Goal: Information Seeking & Learning: Learn about a topic

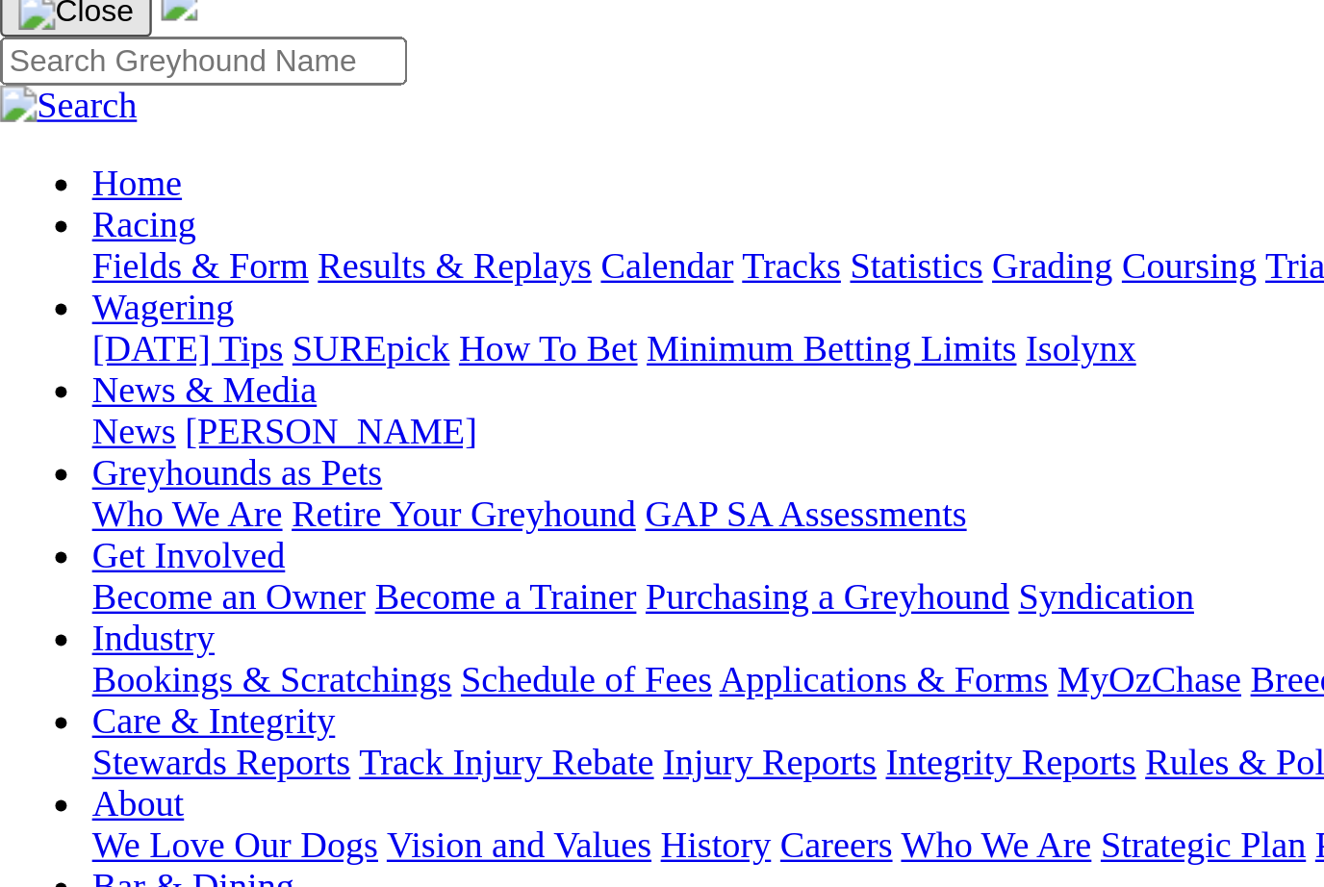
scroll to position [141, 0]
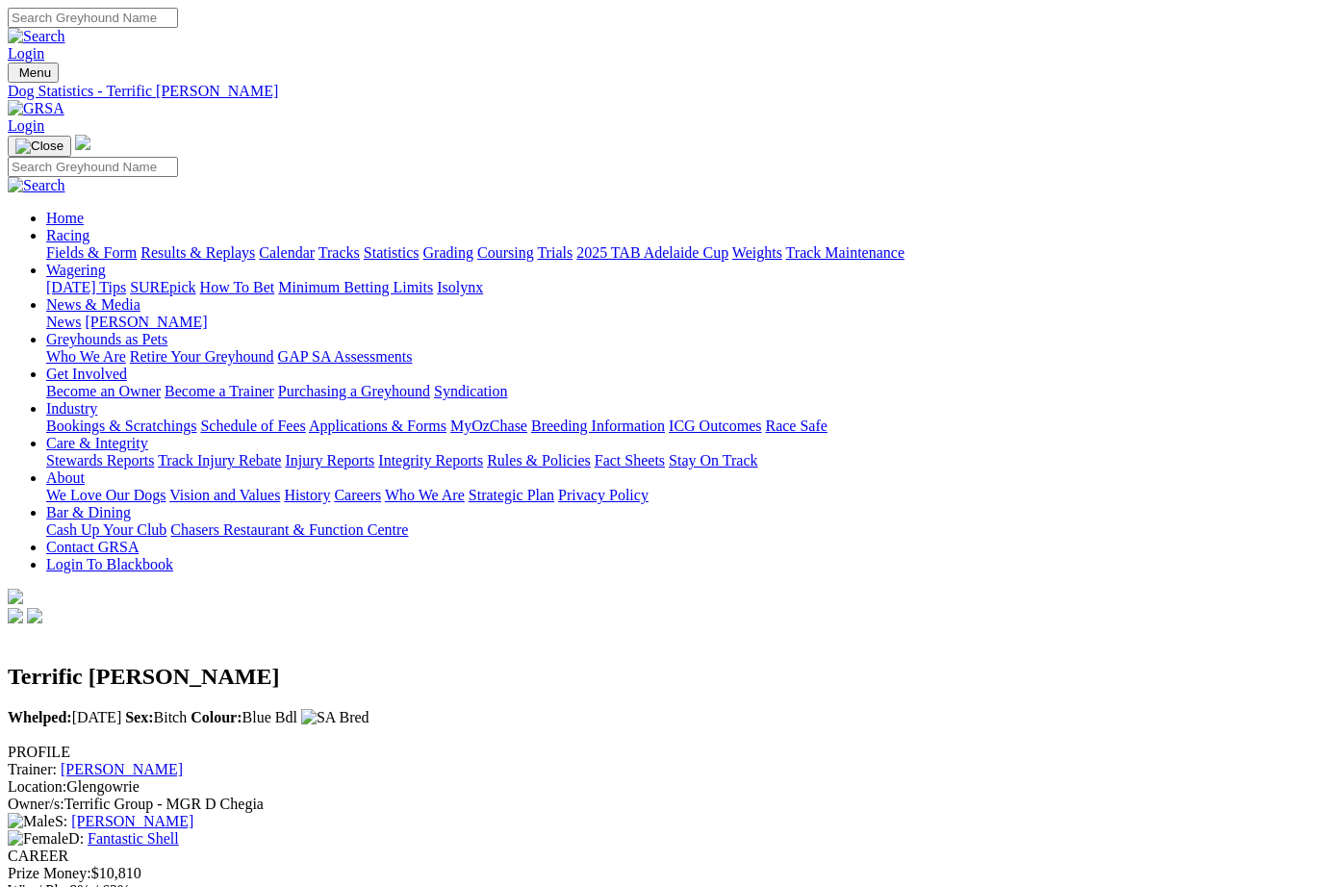
scroll to position [141, 8]
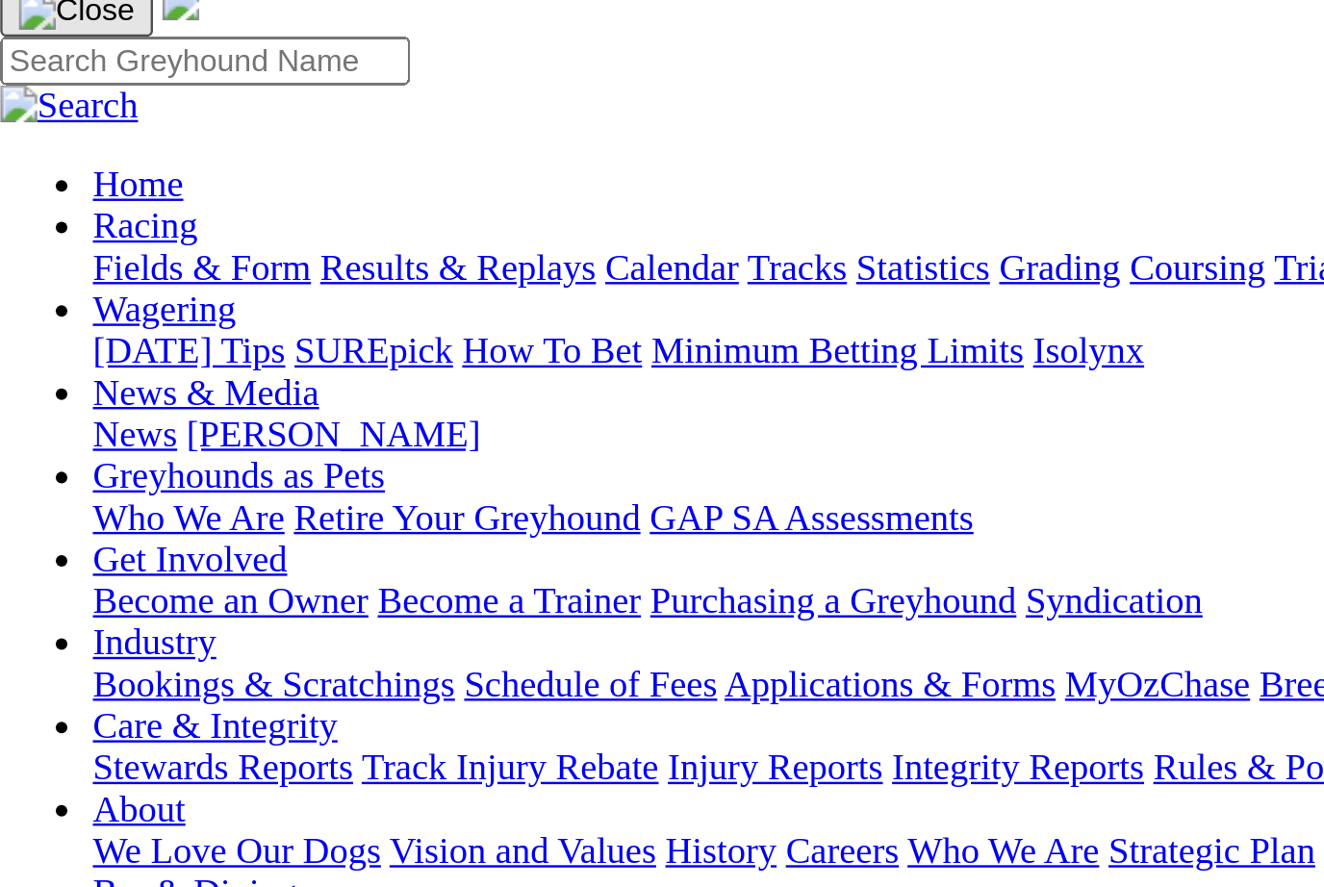
click at [236, 119] on link "Results & Replays" at bounding box center [197, 111] width 115 height 16
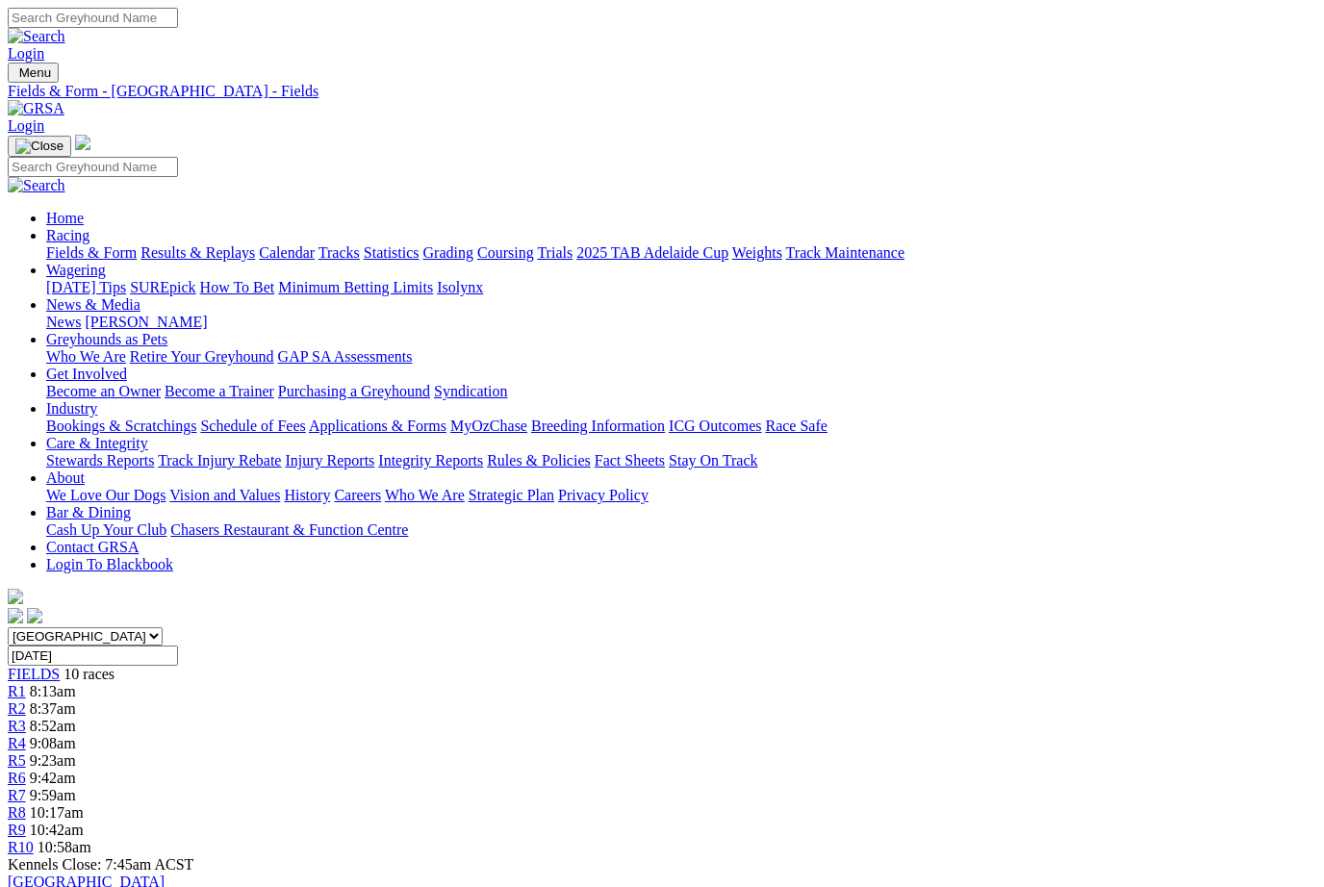
click at [75, 244] on link "Fields & Form" at bounding box center [91, 252] width 90 height 16
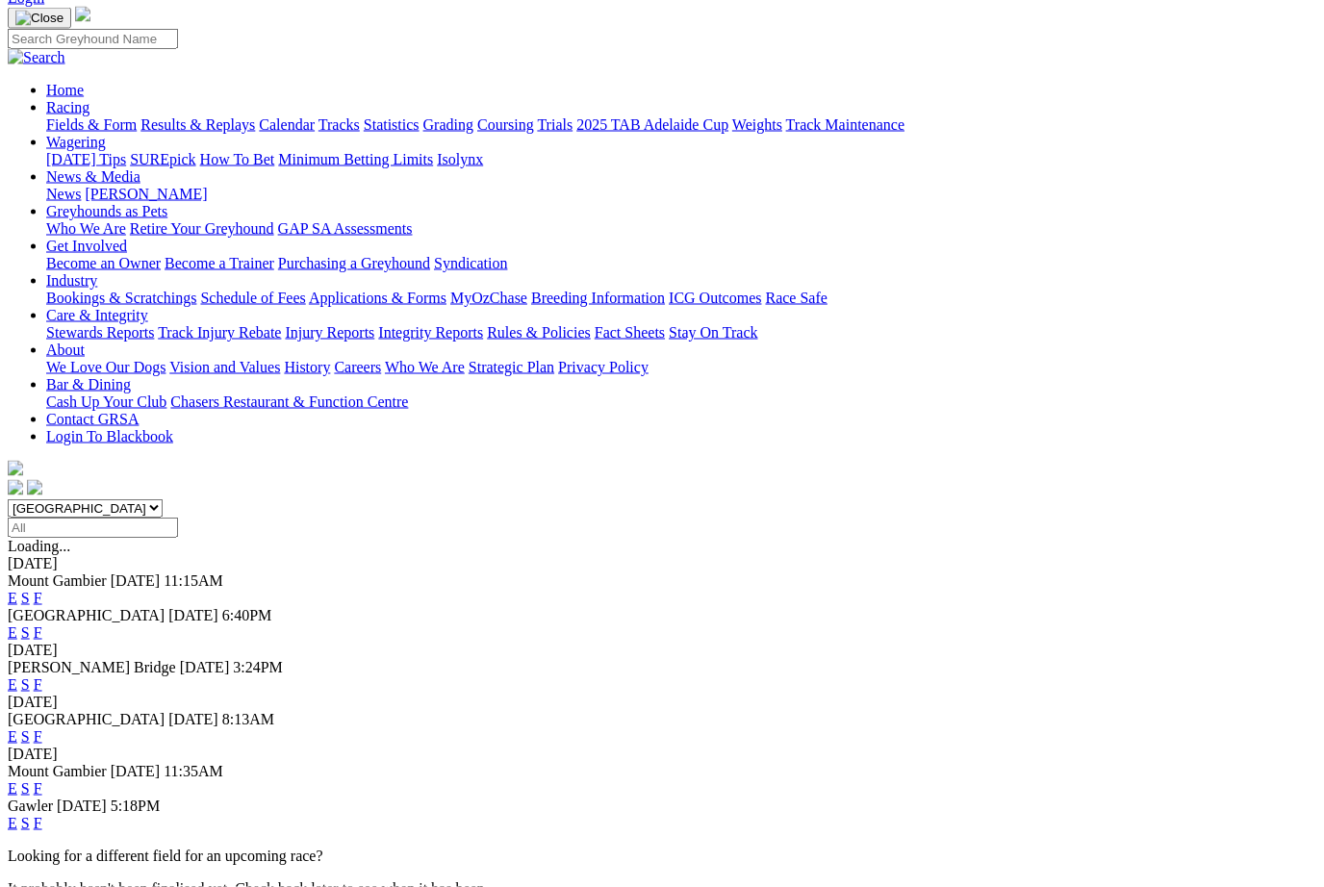
scroll to position [159, 0]
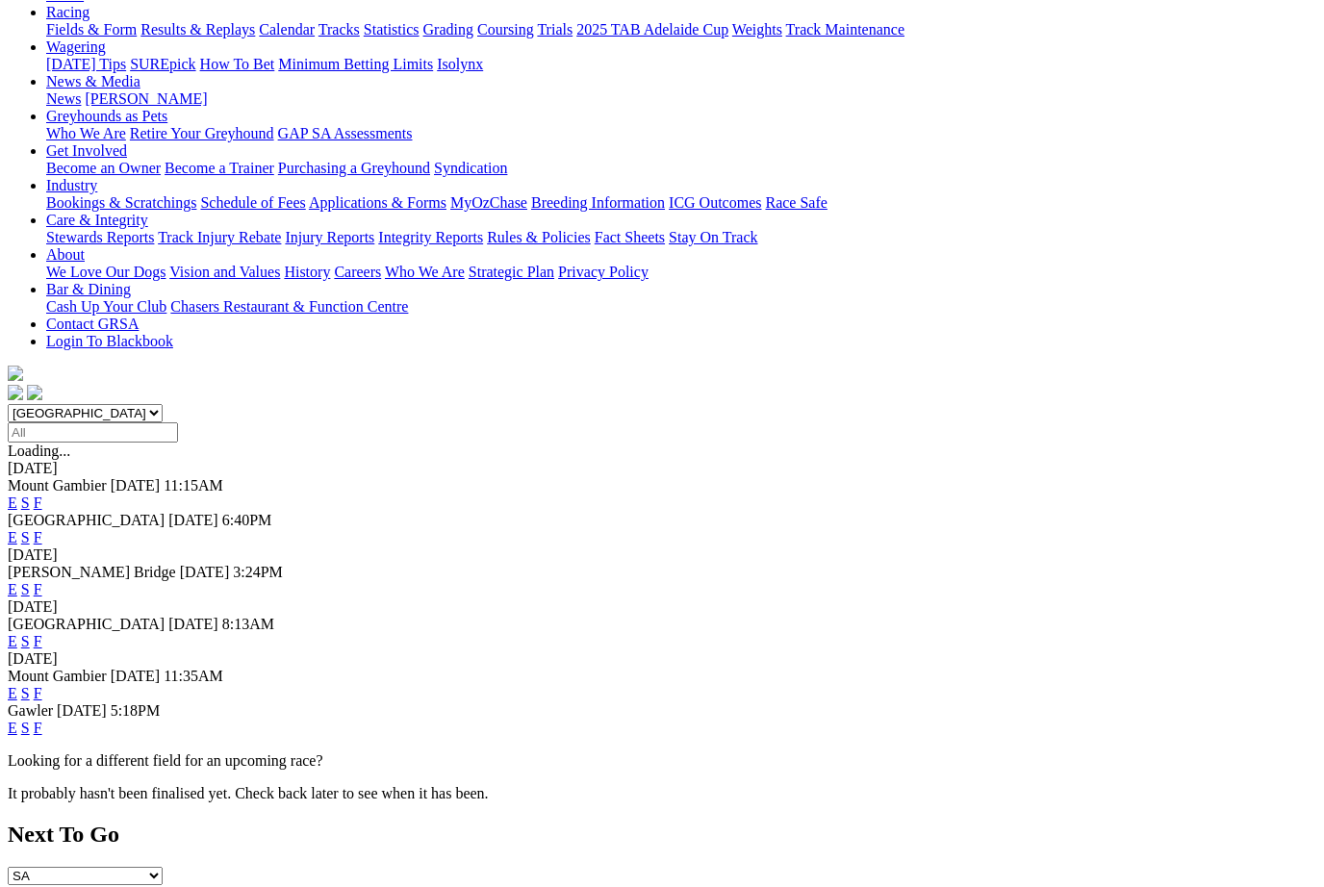
scroll to position [223, 0]
click at [42, 720] on link "F" at bounding box center [38, 728] width 9 height 16
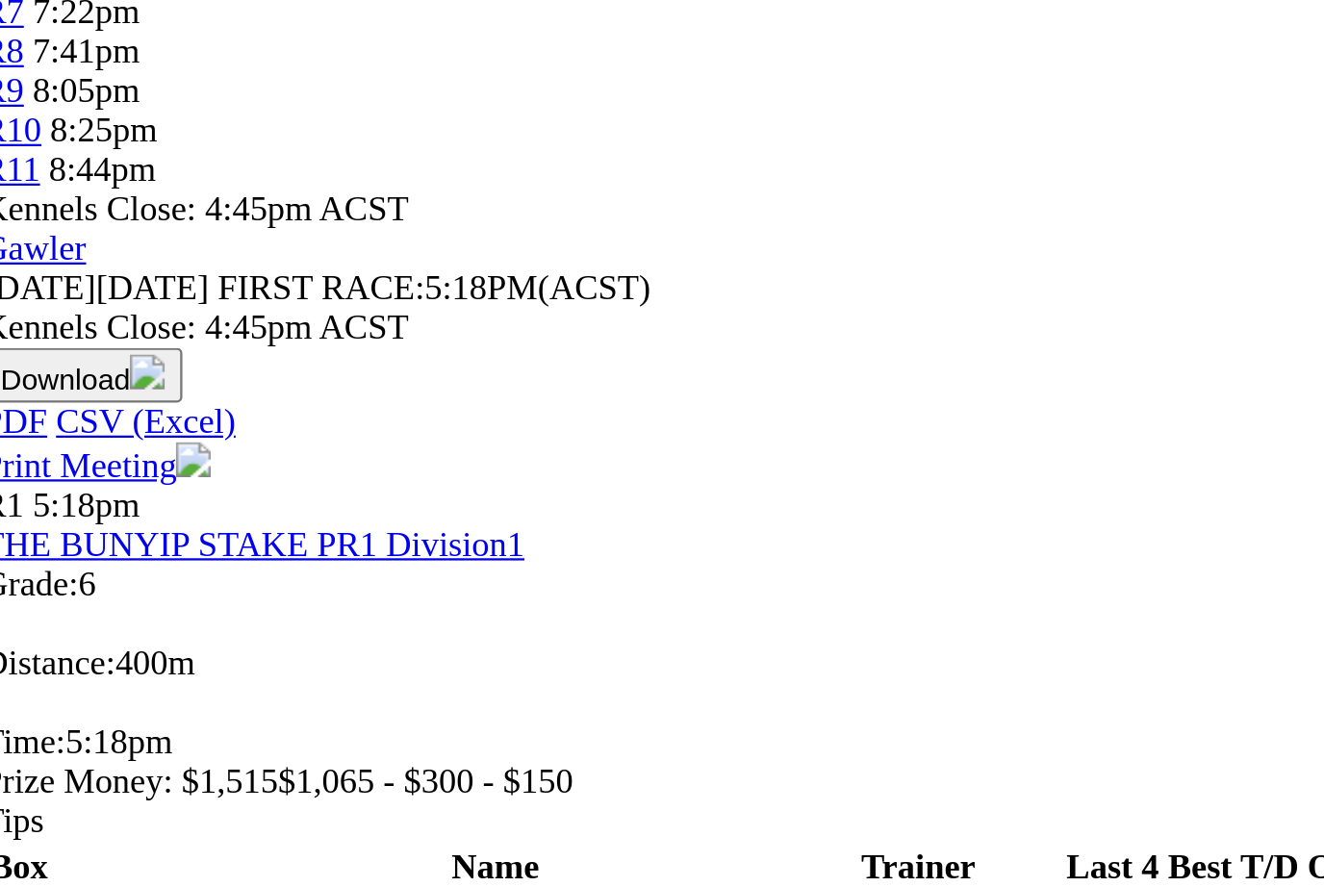
scroll to position [771, 0]
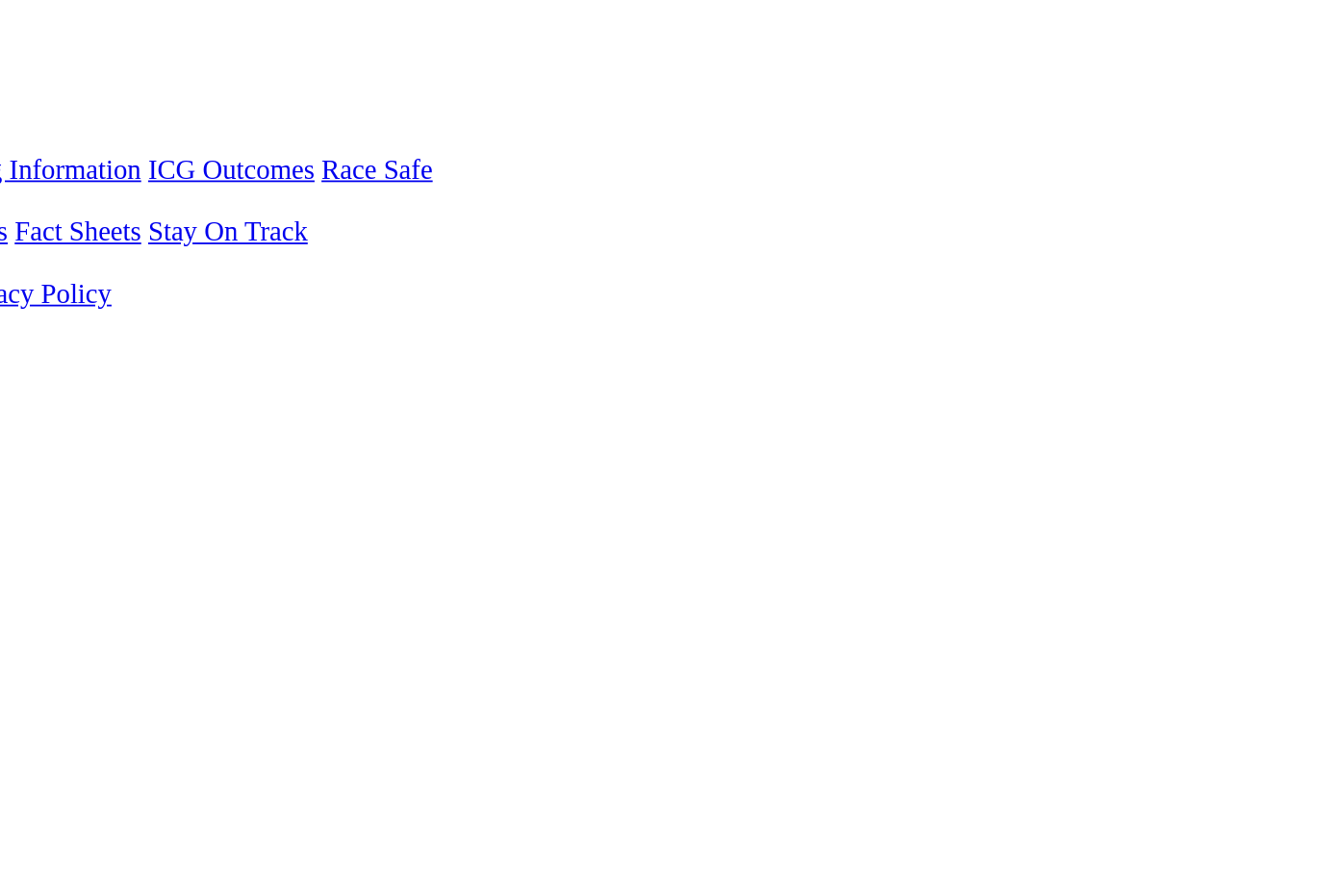
scroll to position [331, 13]
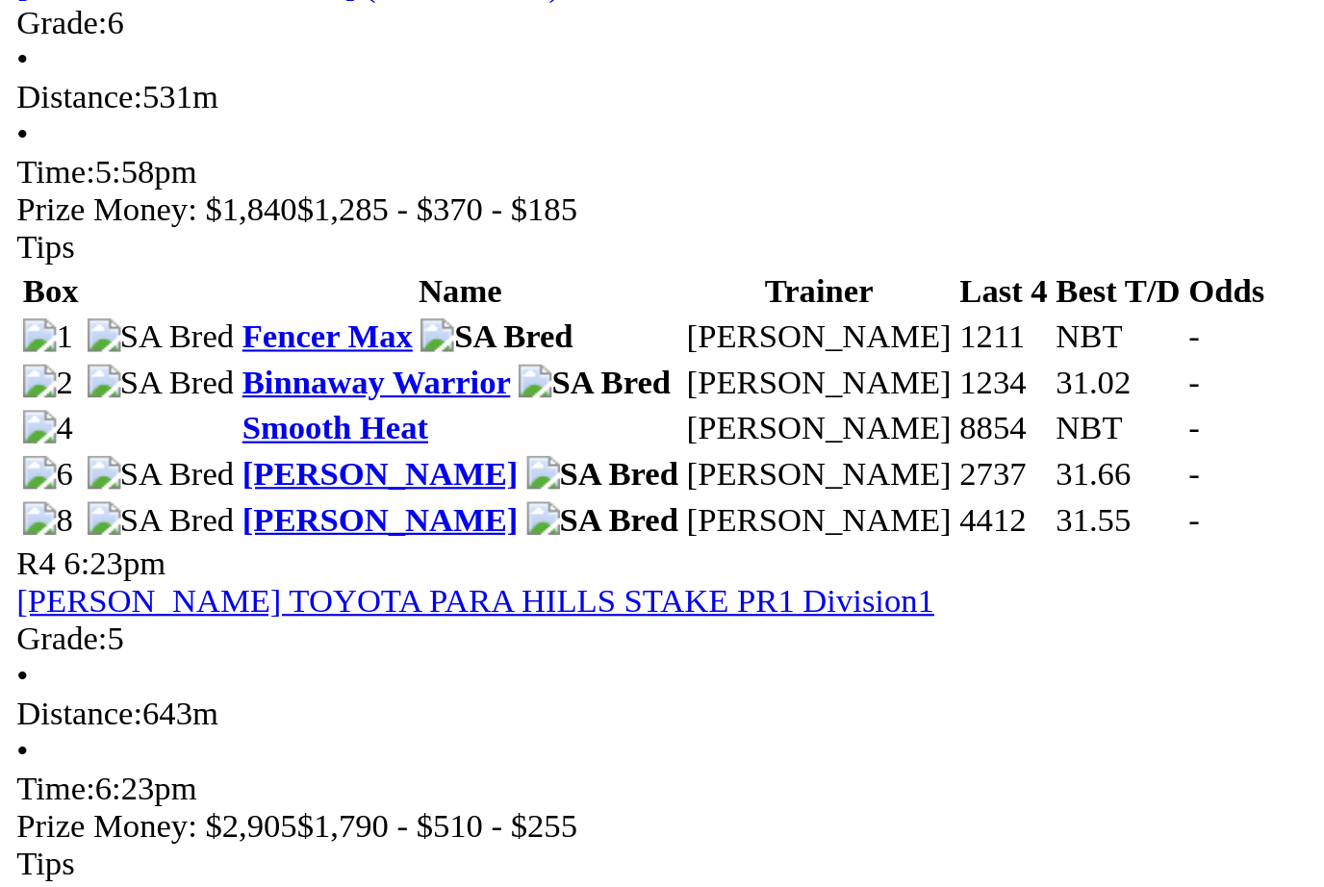
scroll to position [1161, 0]
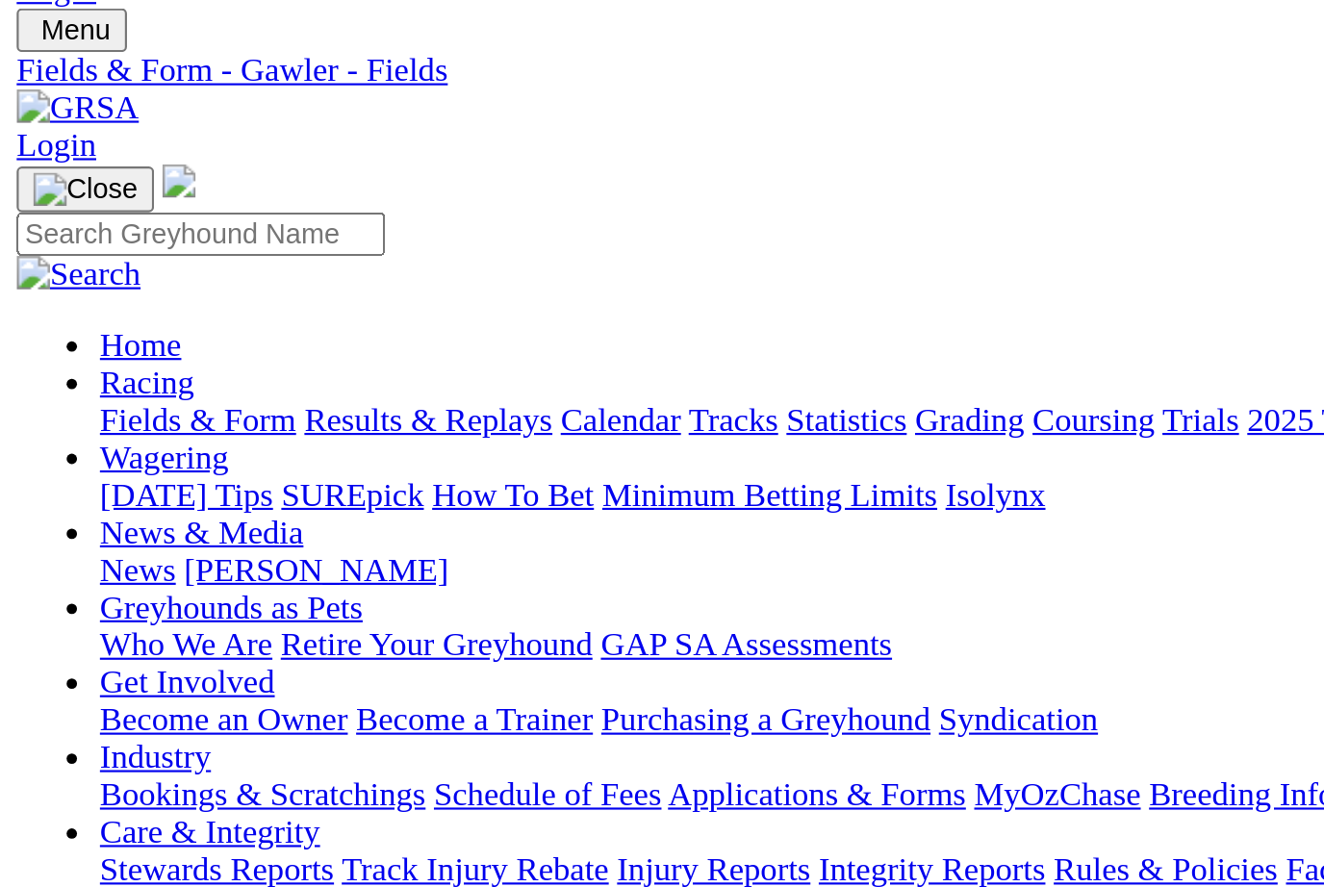
scroll to position [0, 0]
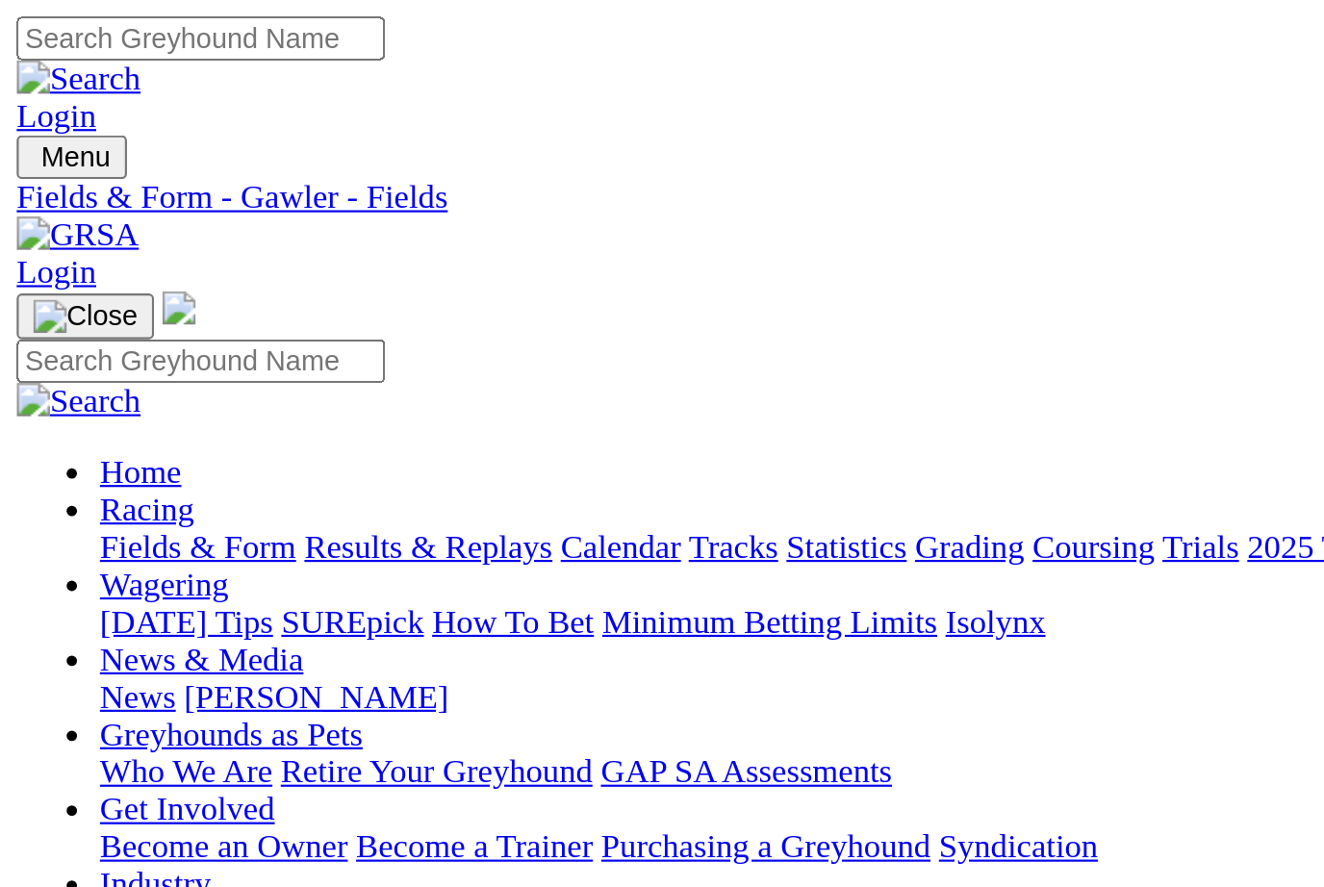
click at [87, 244] on link "Fields & Form" at bounding box center [91, 252] width 90 height 16
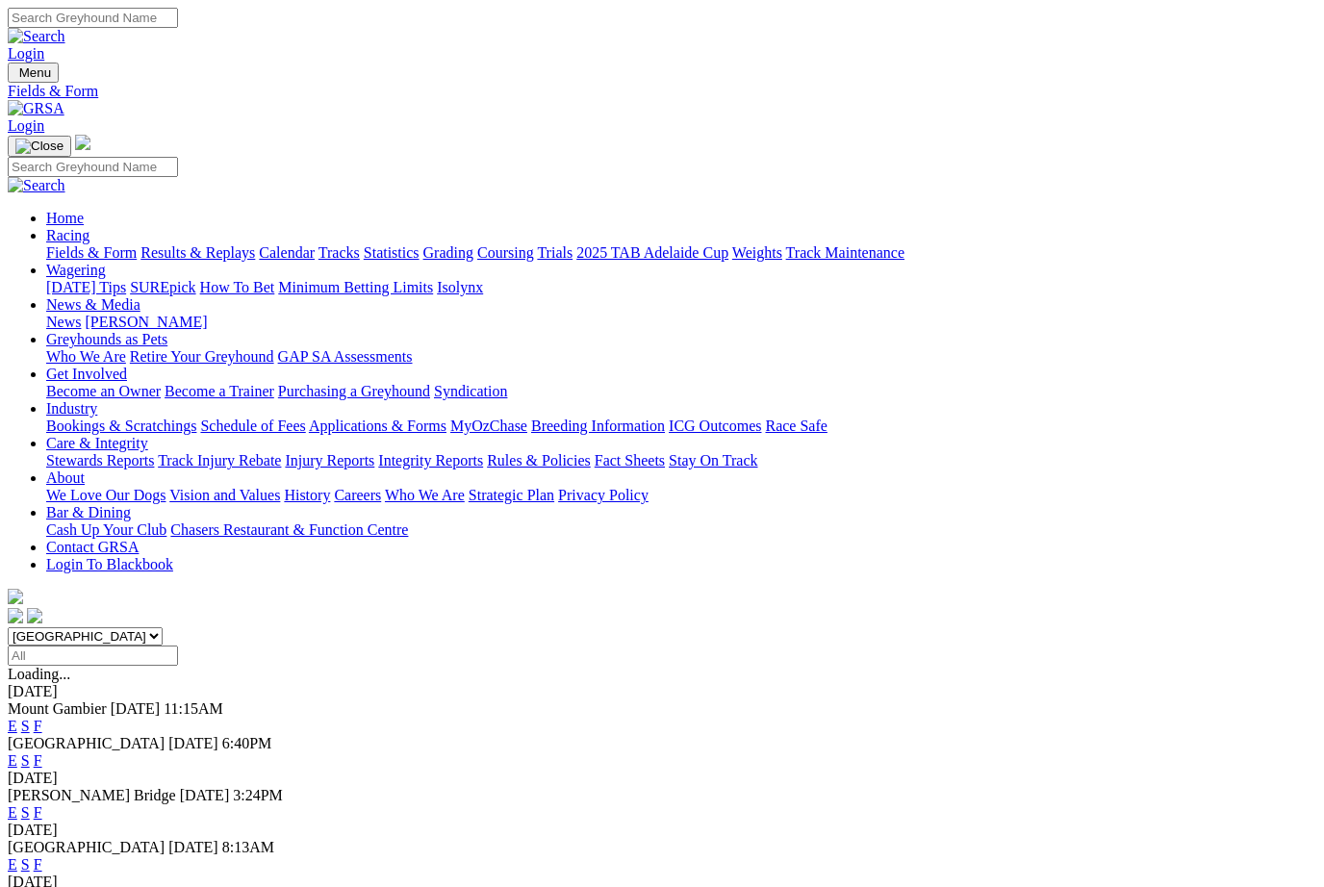
click at [89, 227] on link "Racing" at bounding box center [67, 235] width 43 height 16
click at [140, 296] on link "News & Media" at bounding box center [93, 304] width 94 height 16
click at [81, 314] on link "News" at bounding box center [63, 322] width 35 height 16
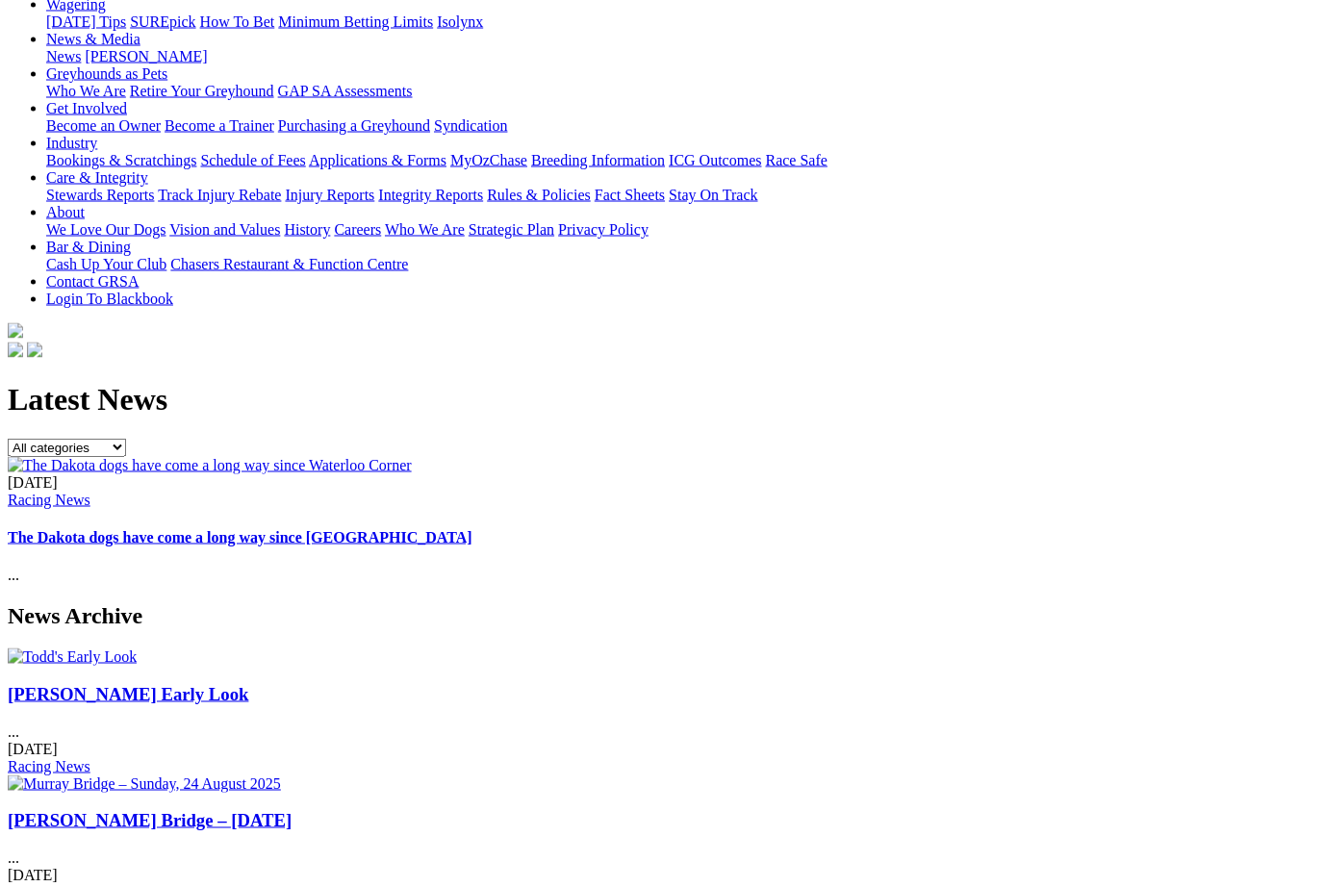
scroll to position [267, 0]
click at [137, 648] on img at bounding box center [72, 656] width 129 height 17
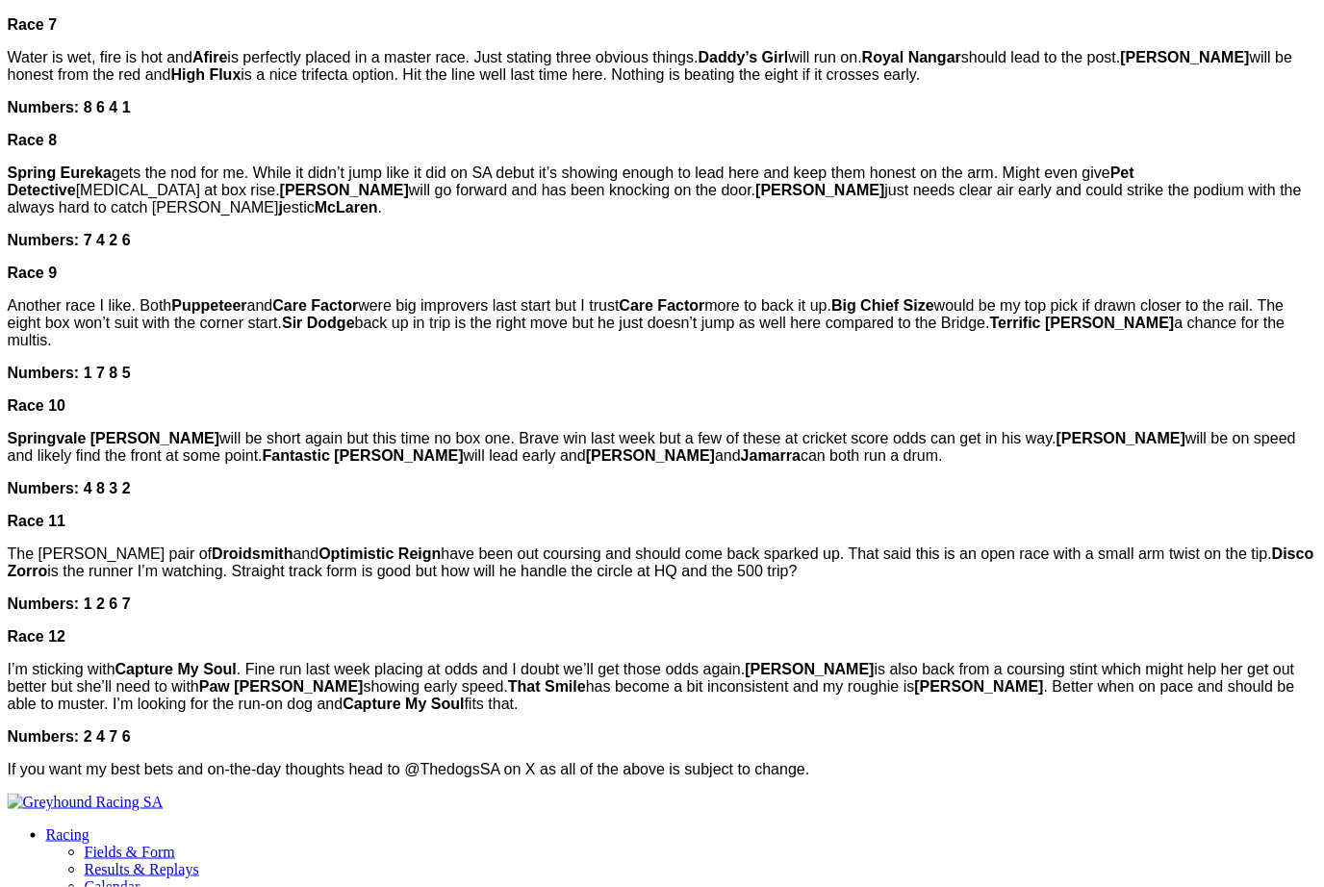
scroll to position [1571, 3]
